Goal: Information Seeking & Learning: Learn about a topic

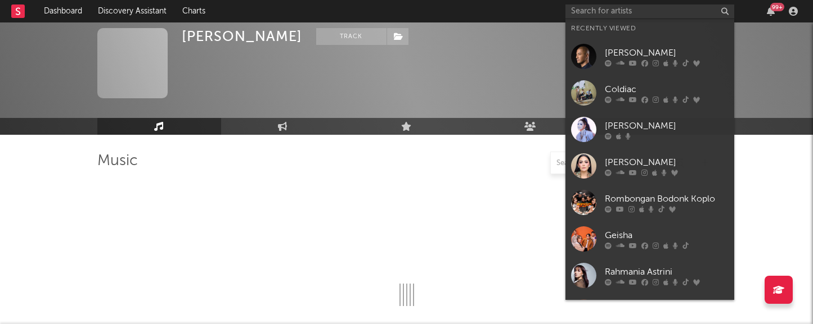
select select "1m"
select select "6m"
click at [586, 13] on input "text" at bounding box center [649, 11] width 169 height 14
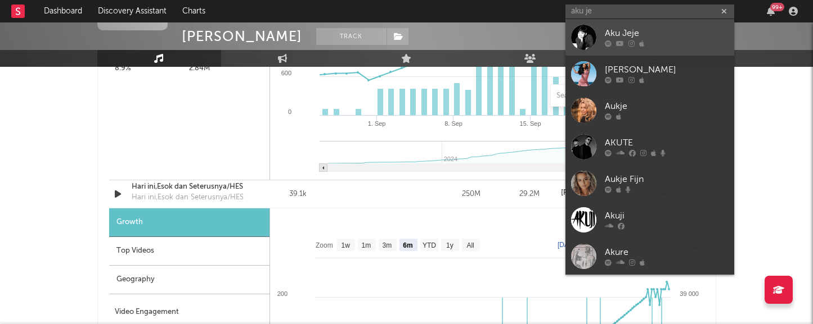
type input "aku je"
click at [628, 32] on div "Aku Jeje" at bounding box center [666, 33] width 124 height 13
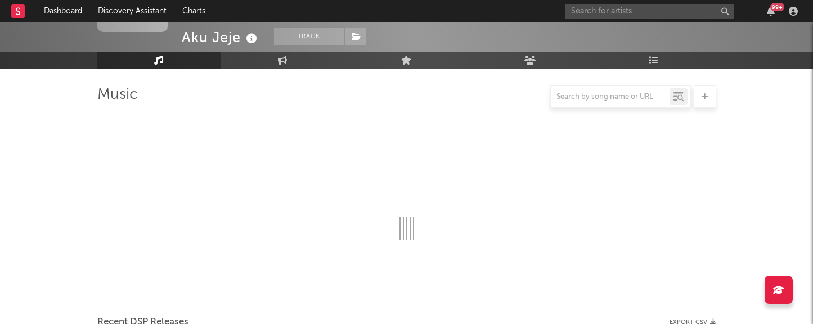
scroll to position [941, 0]
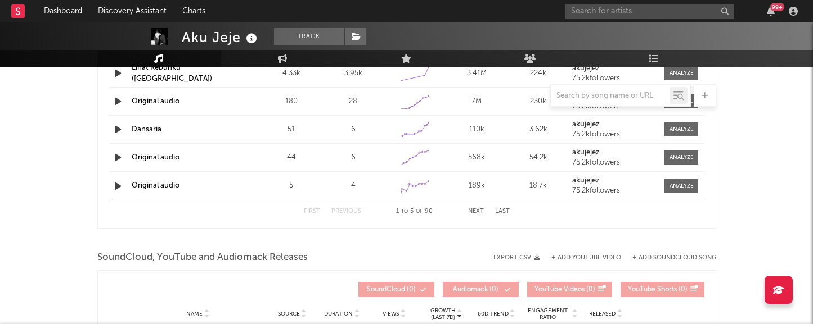
select select "6m"
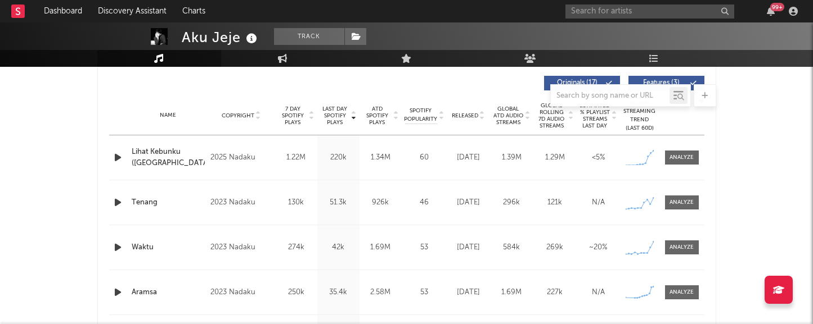
scroll to position [425, 0]
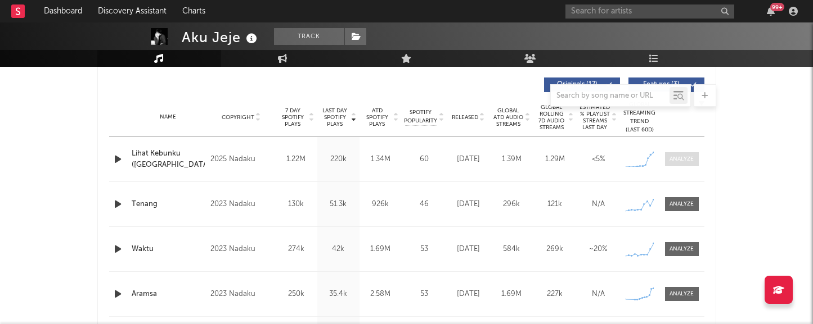
click at [680, 157] on div at bounding box center [681, 159] width 24 height 8
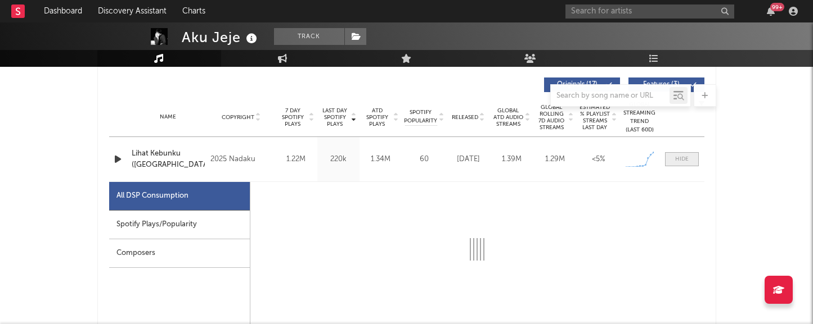
select select "1w"
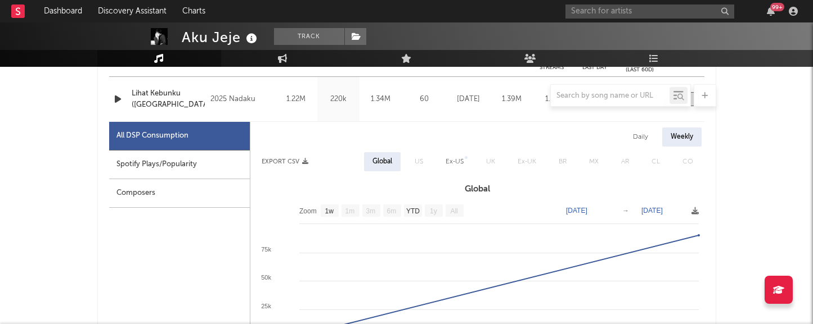
scroll to position [521, 0]
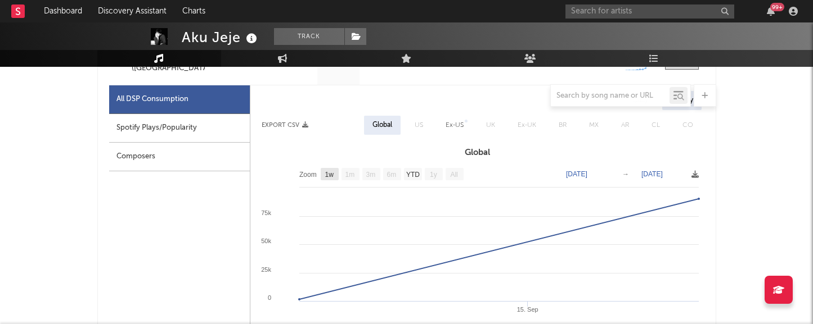
click at [327, 177] on text "1w" at bounding box center [328, 175] width 9 height 8
select select "1w"
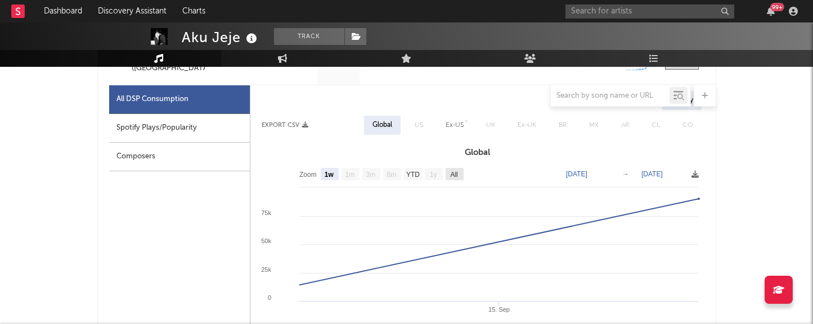
click at [455, 171] on text "All" at bounding box center [453, 175] width 7 height 8
select select "All"
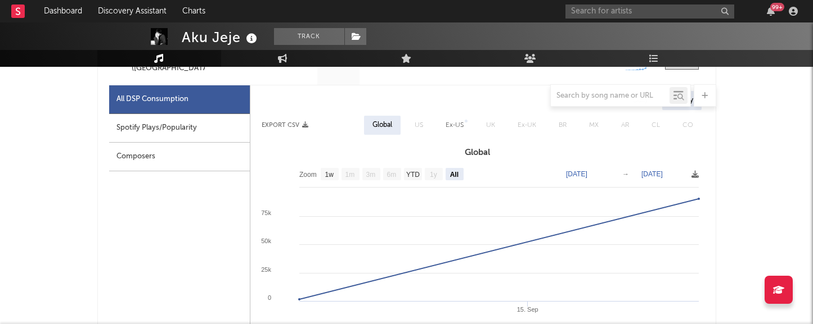
click at [189, 130] on div "Spotify Plays/Popularity" at bounding box center [179, 128] width 141 height 29
select select "All"
select select "1w"
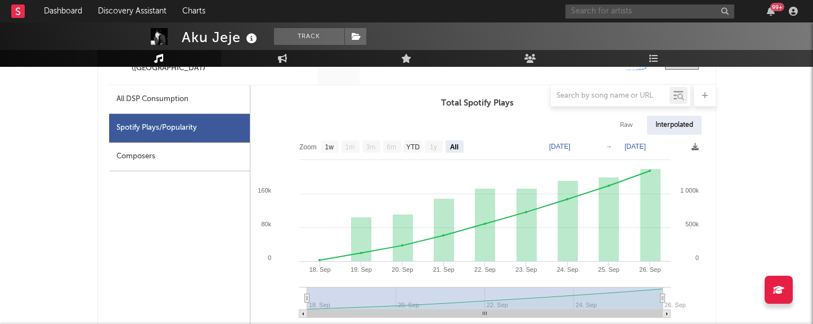
click at [593, 7] on input "text" at bounding box center [649, 11] width 169 height 14
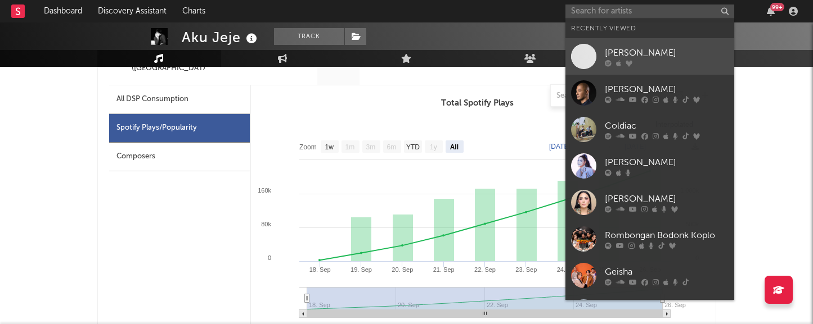
click at [607, 52] on div "[PERSON_NAME]" at bounding box center [666, 52] width 124 height 13
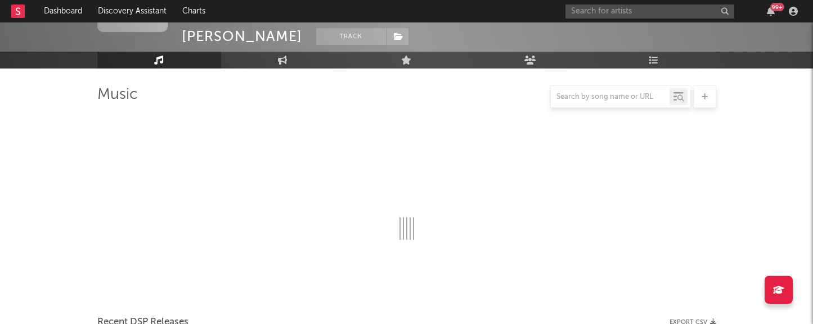
scroll to position [521, 0]
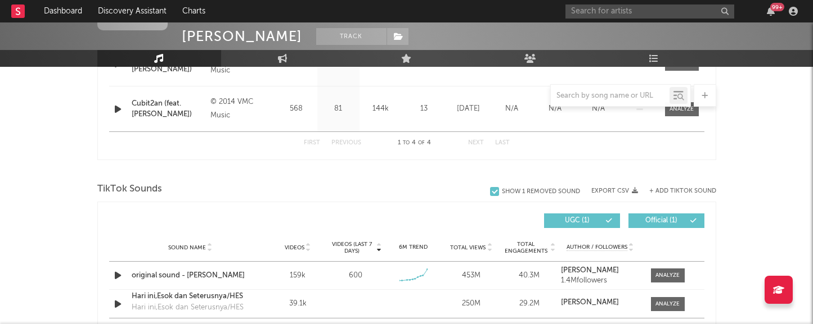
select select "6m"
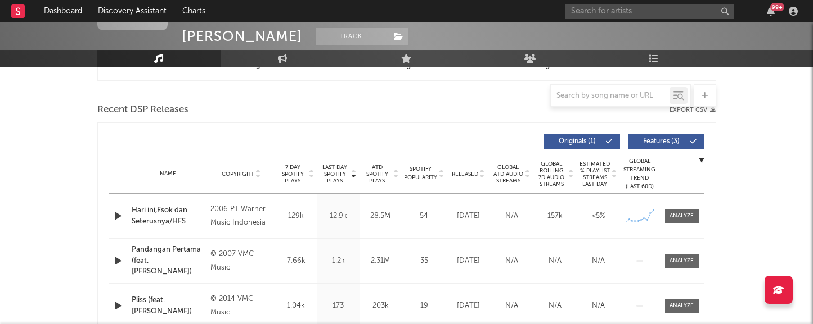
scroll to position [434, 0]
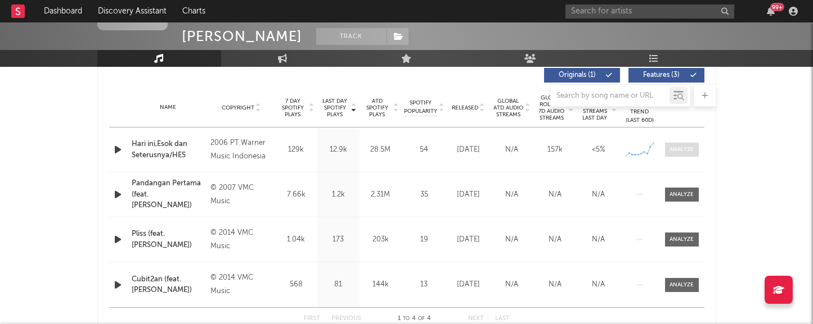
click at [680, 150] on div at bounding box center [681, 150] width 24 height 8
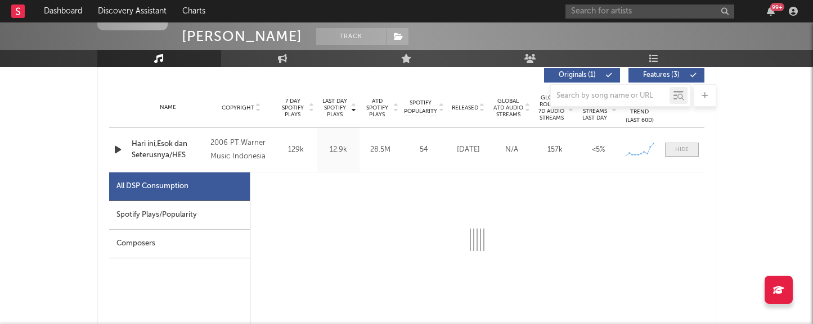
select select "6m"
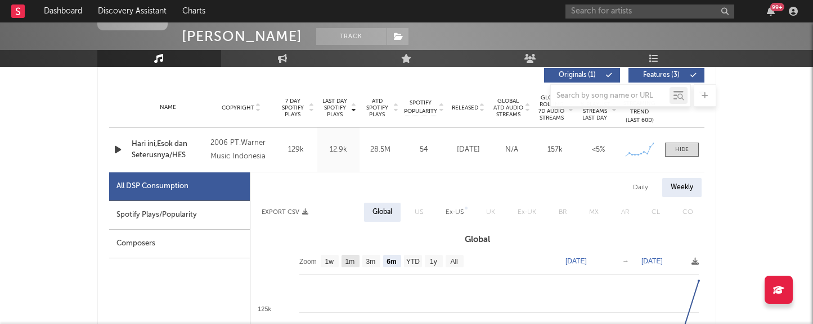
click at [351, 261] on text "1m" at bounding box center [350, 262] width 10 height 8
select select "1m"
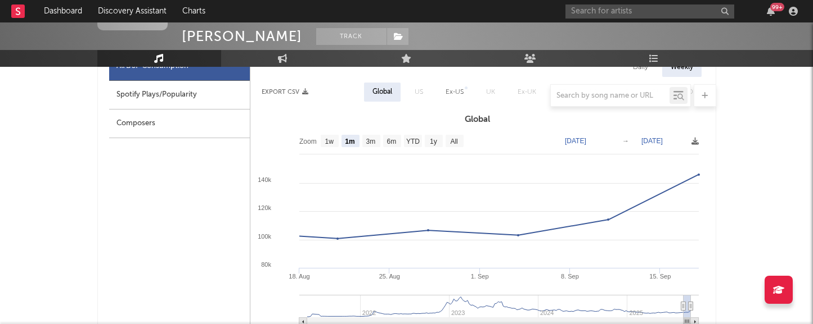
scroll to position [606, 0]
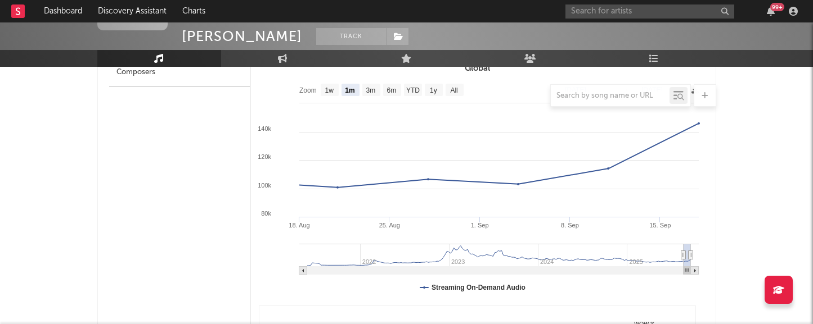
click at [332, 91] on div at bounding box center [406, 95] width 619 height 22
click at [330, 90] on div at bounding box center [406, 95] width 619 height 22
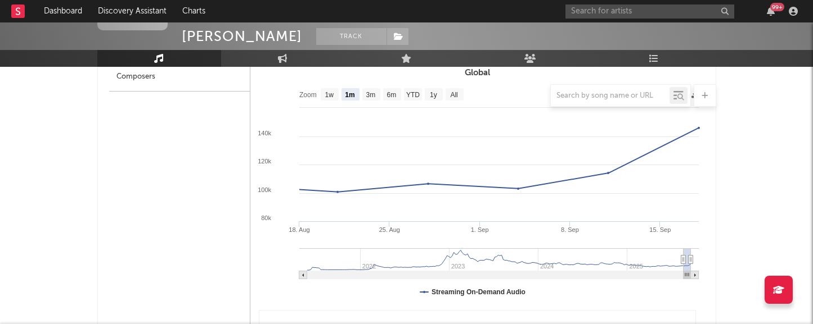
scroll to position [594, 0]
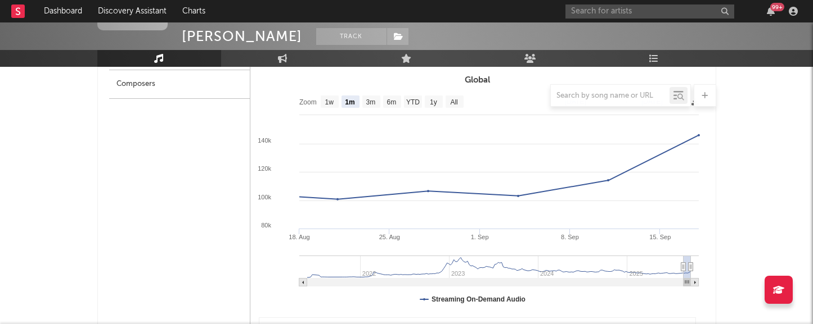
click at [331, 104] on div at bounding box center [406, 95] width 619 height 22
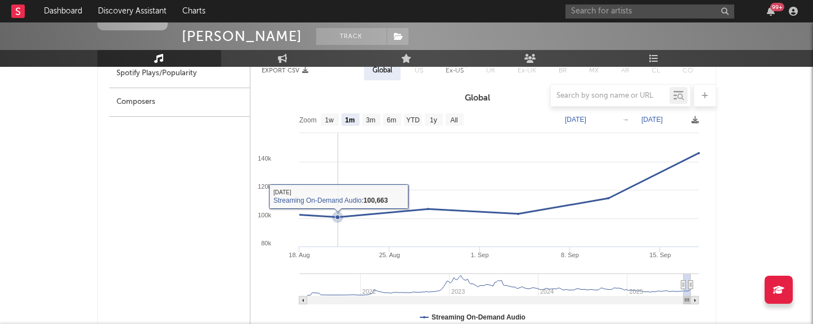
scroll to position [549, 0]
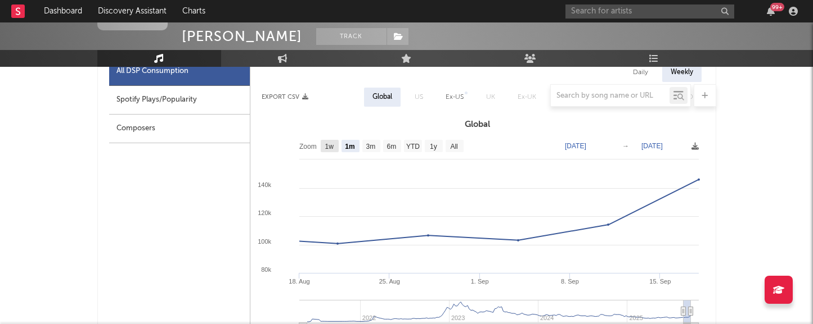
click at [328, 147] on text "1w" at bounding box center [328, 147] width 9 height 8
select select "1w"
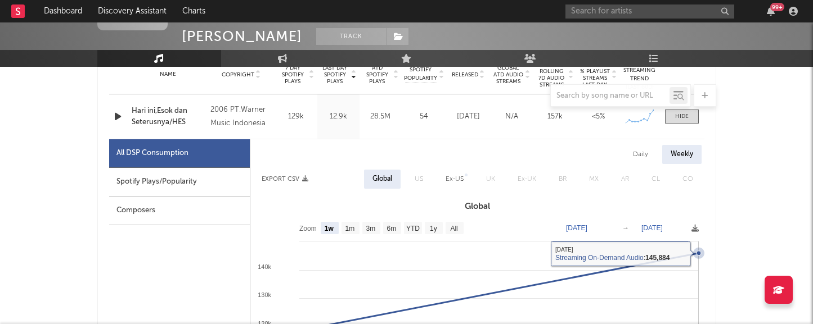
scroll to position [448, 0]
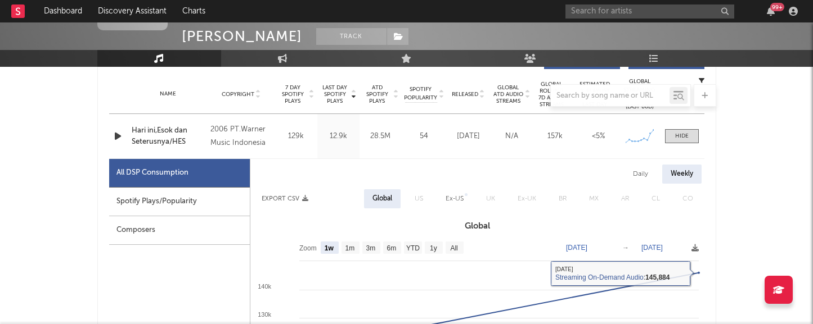
click at [203, 200] on div "Spotify Plays/Popularity" at bounding box center [179, 202] width 141 height 29
select select "1w"
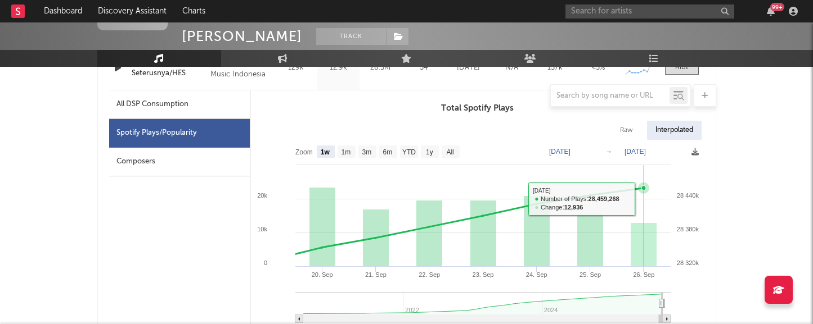
scroll to position [517, 0]
